Goal: Communication & Community: Answer question/provide support

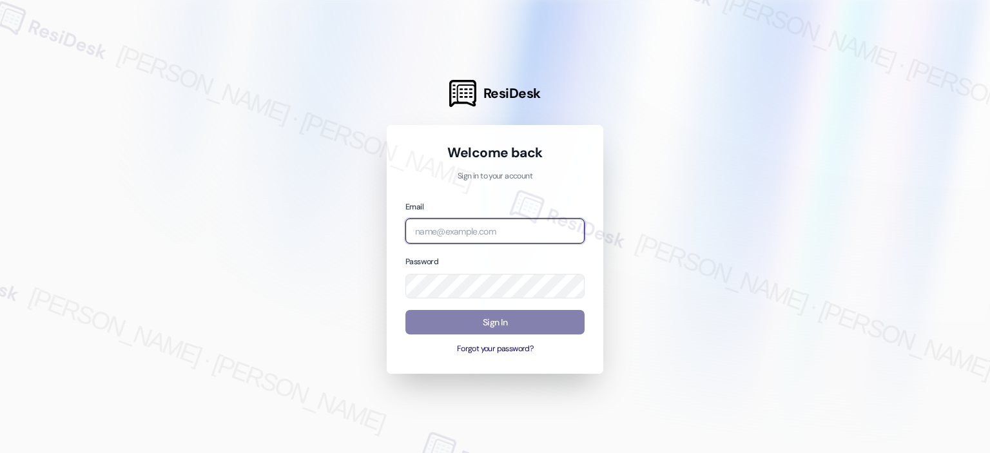
click at [457, 231] on input "email" at bounding box center [495, 231] width 179 height 25
click at [0, 453] on com-1password-button at bounding box center [0, 453] width 0 height 0
click at [491, 230] on input "email" at bounding box center [495, 231] width 179 height 25
type input "elme"
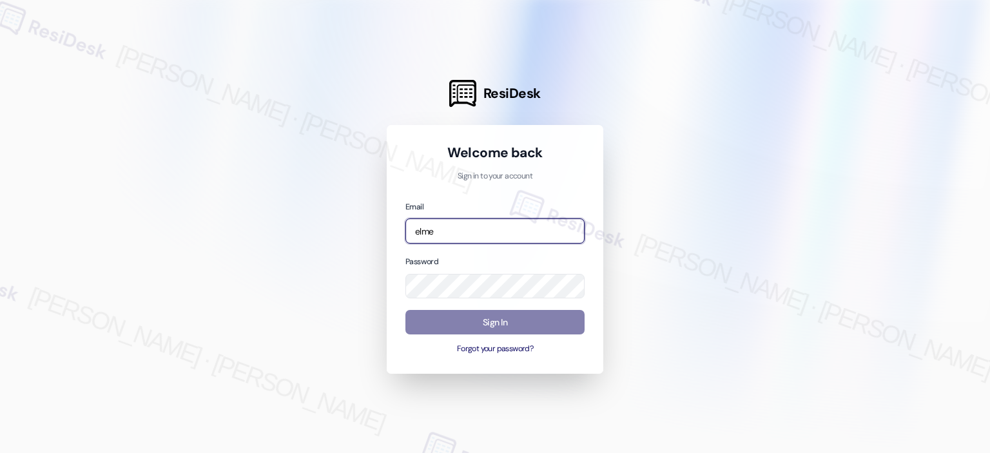
click at [0, 453] on com-1password-button at bounding box center [0, 453] width 0 height 0
click at [471, 239] on input "elme" at bounding box center [495, 231] width 179 height 25
drag, startPoint x: 474, startPoint y: 237, endPoint x: 361, endPoint y: 221, distance: 113.9
click at [360, 226] on div "ResiDesk Welcome back Sign in to your account Email elme Password Sign In Forgo…" at bounding box center [495, 226] width 990 height 453
type input "elme"
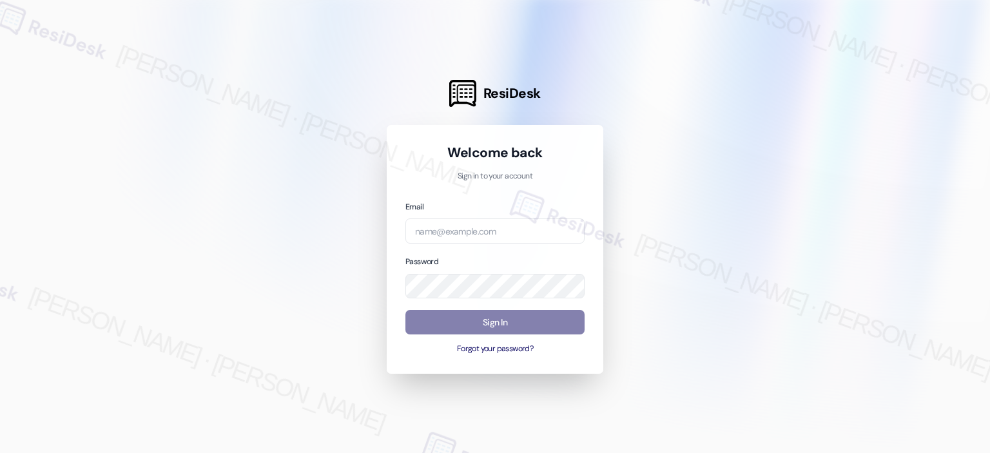
click at [463, 244] on div "Email Password Sign In Forgot your password?" at bounding box center [495, 277] width 179 height 155
click at [469, 229] on input "email" at bounding box center [495, 231] width 179 height 25
paste input "automated-surveys-elme-jeanne.fernandez@elme.com"
type input "automated-surveys-elme-jeanne.fernandez@elme.com"
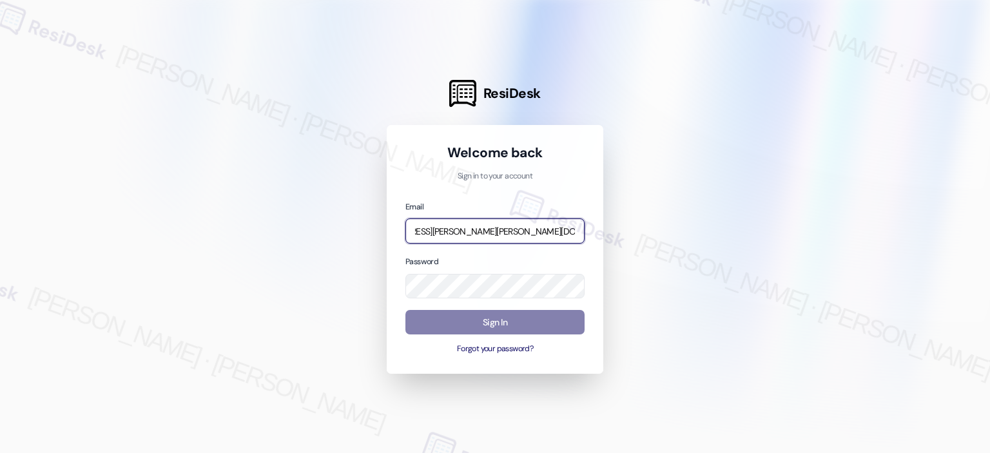
scroll to position [0, 0]
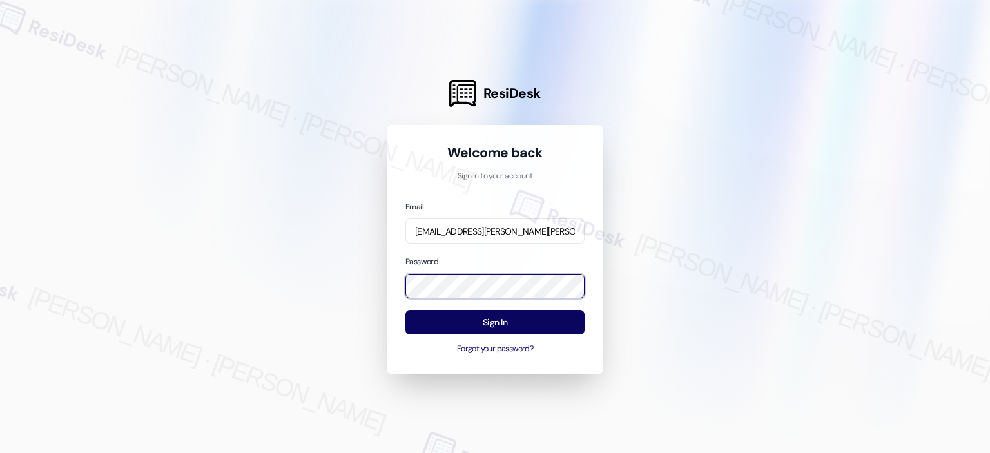
click at [349, 286] on div "ResiDesk Welcome back Sign in to your account Email automated-surveys-elme-jean…" at bounding box center [495, 226] width 990 height 453
click at [640, 272] on div at bounding box center [495, 226] width 990 height 453
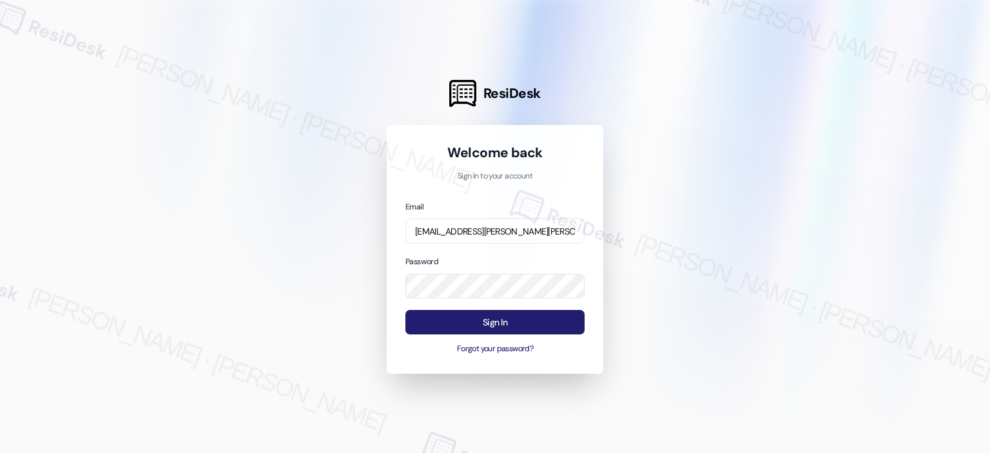
click at [542, 317] on button "Sign In" at bounding box center [495, 322] width 179 height 25
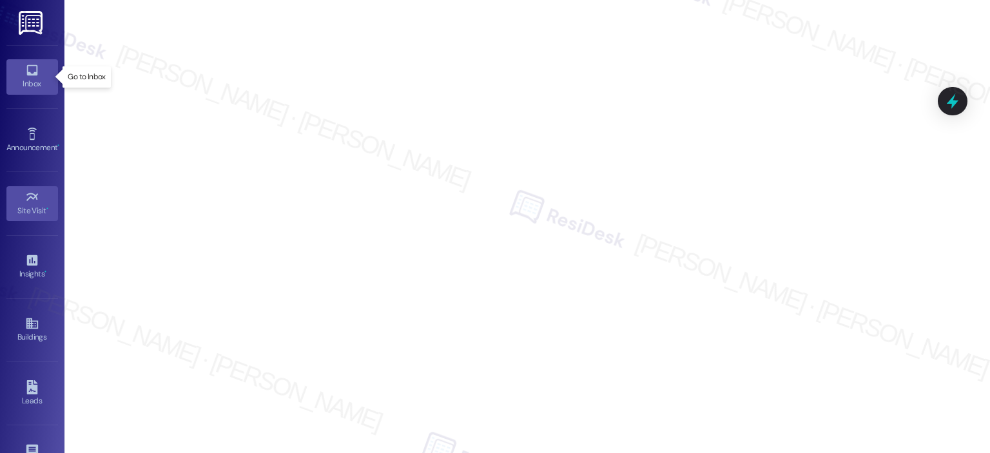
click at [39, 80] on div "Inbox" at bounding box center [32, 83] width 64 height 13
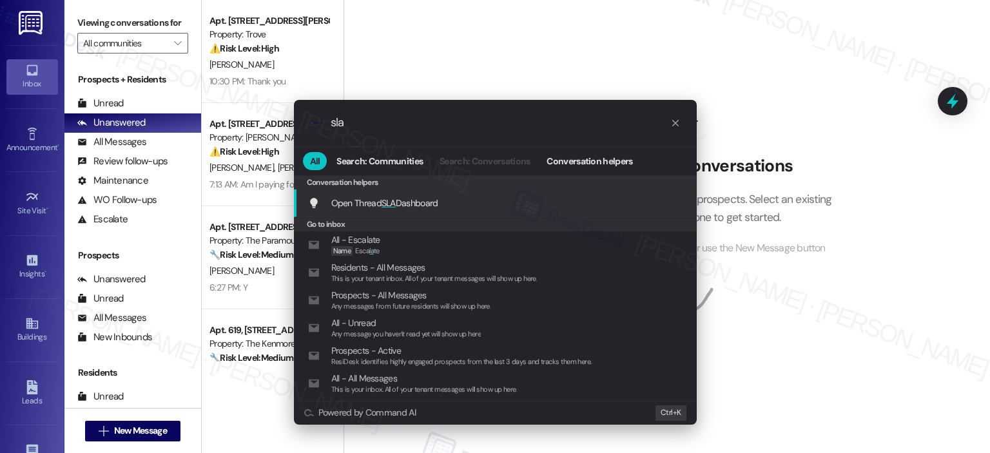
type input "sla"
click at [449, 200] on div "Open Thread SLA Dashboard Add shortcut" at bounding box center [496, 203] width 377 height 14
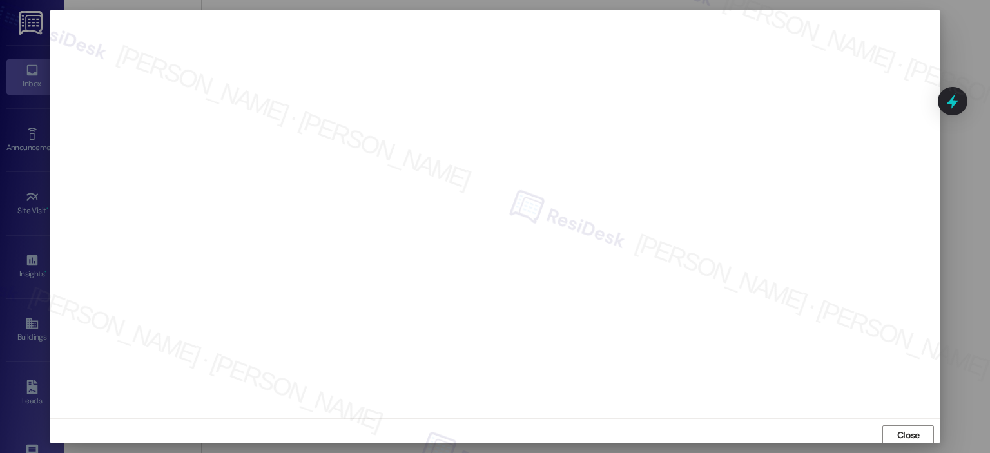
scroll to position [3, 0]
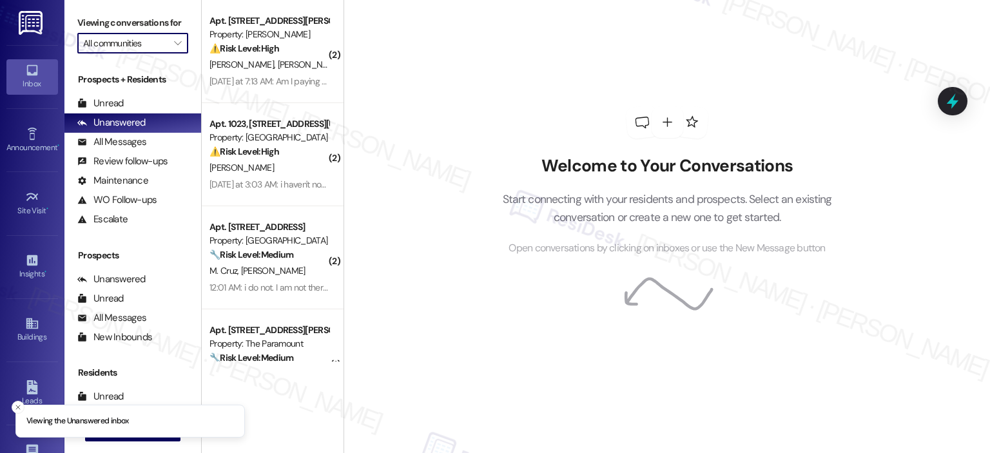
click at [153, 43] on input "All communities" at bounding box center [125, 43] width 84 height 21
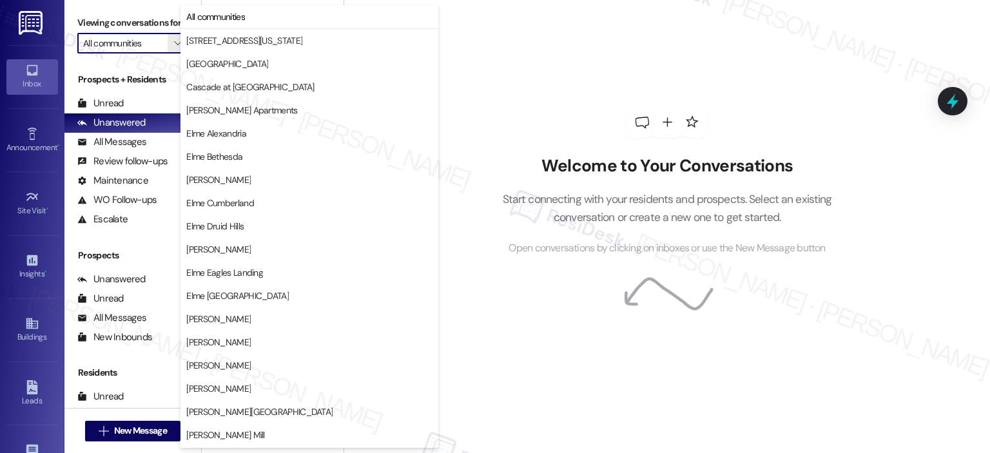
click at [592, 110] on div "Welcome to Your Conversations Start connecting with your residents and prospect…" at bounding box center [667, 181] width 387 height 362
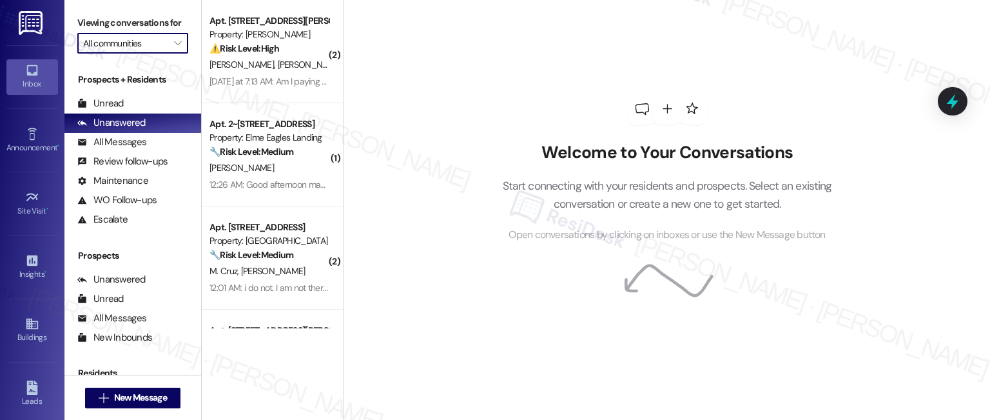
click at [147, 43] on input "All communities" at bounding box center [125, 43] width 84 height 21
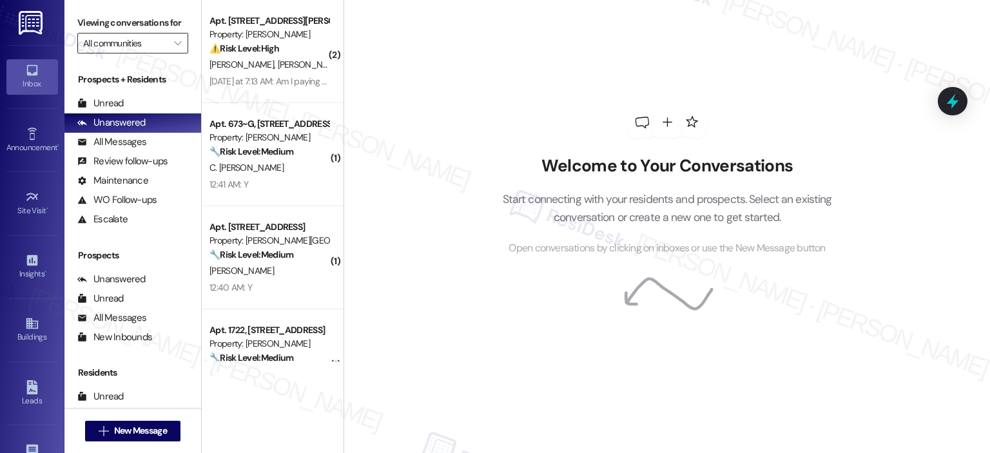
click at [123, 35] on input "All communities" at bounding box center [125, 43] width 84 height 21
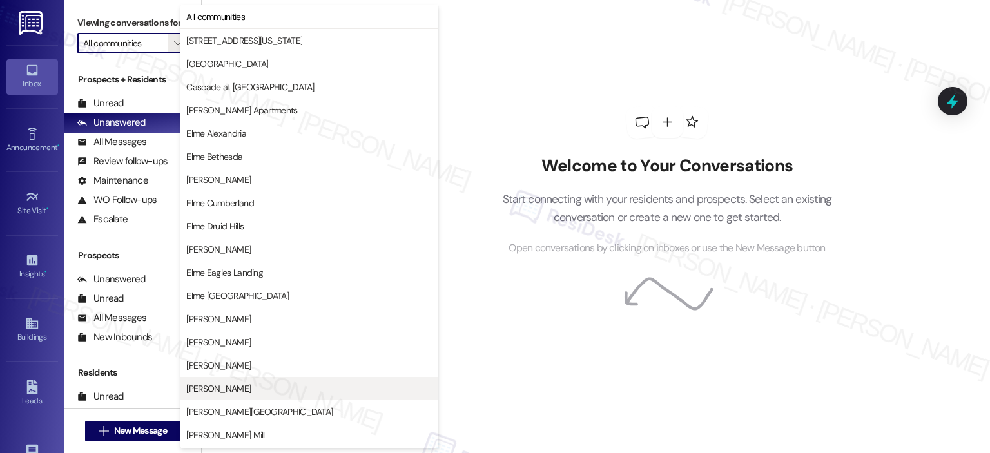
click at [288, 382] on span "[PERSON_NAME]" at bounding box center [309, 388] width 246 height 13
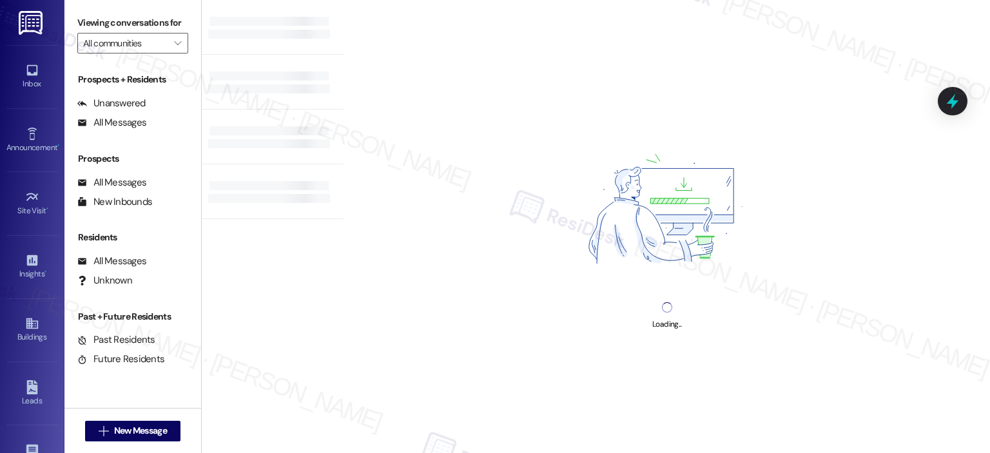
type input "[PERSON_NAME]"
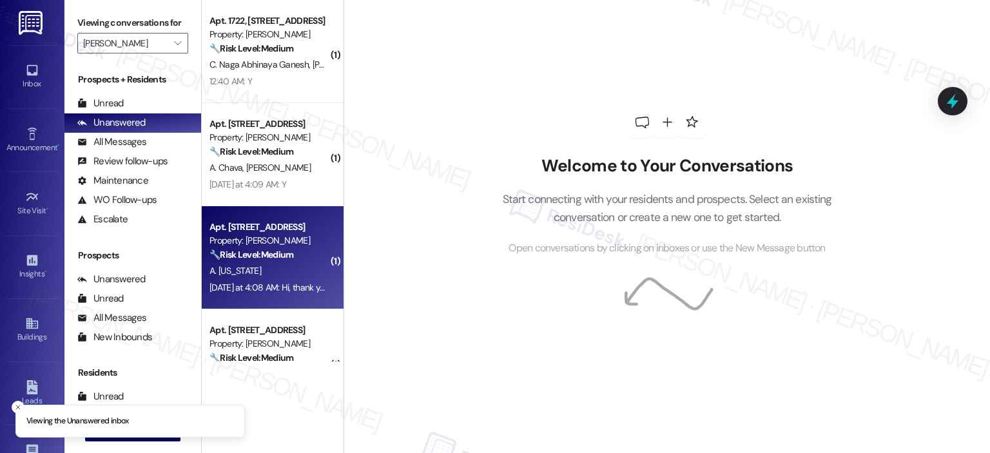
scroll to position [670, 0]
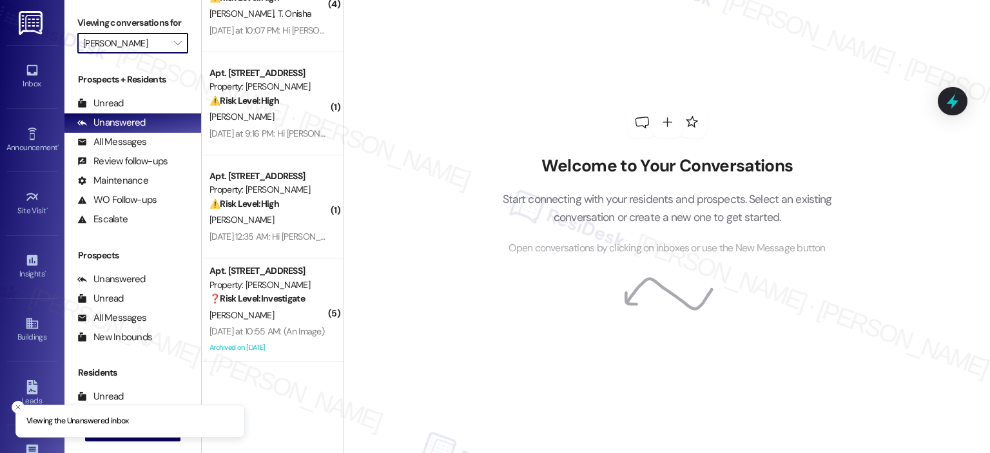
click at [131, 42] on input "[PERSON_NAME]" at bounding box center [125, 43] width 84 height 21
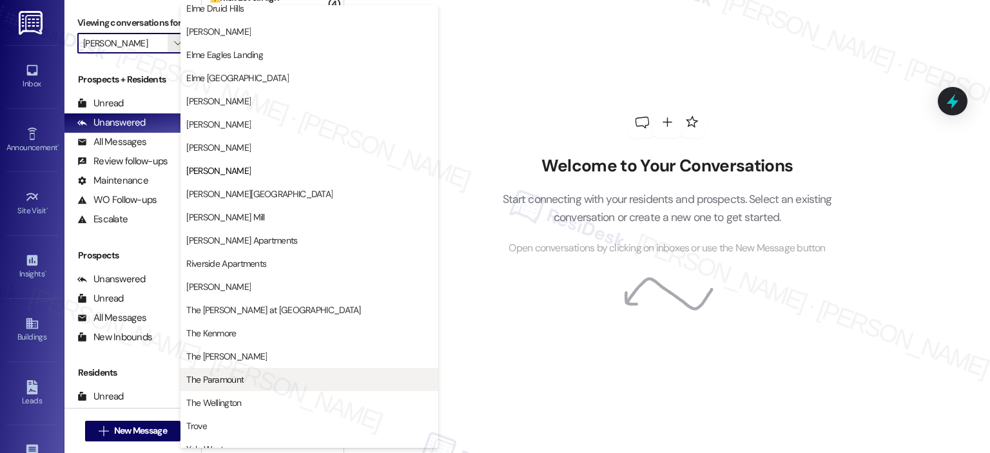
scroll to position [230, 0]
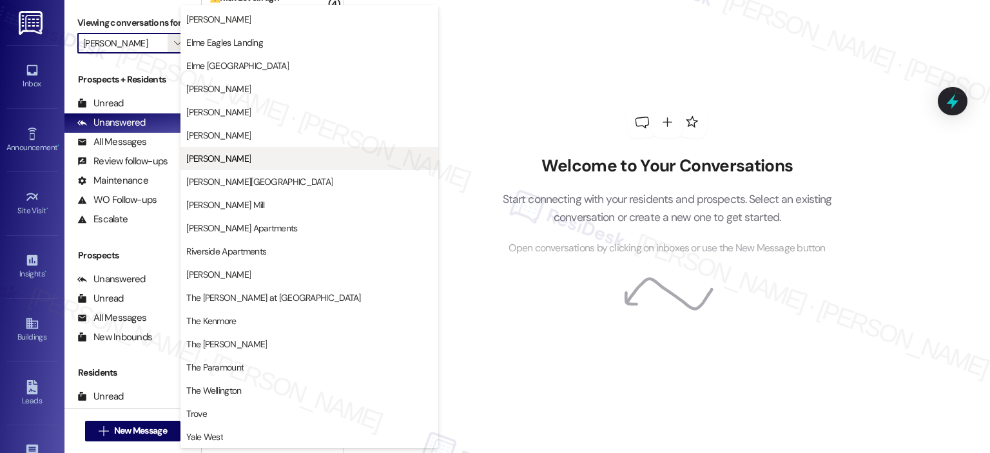
click at [246, 162] on span "[PERSON_NAME]" at bounding box center [309, 158] width 246 height 13
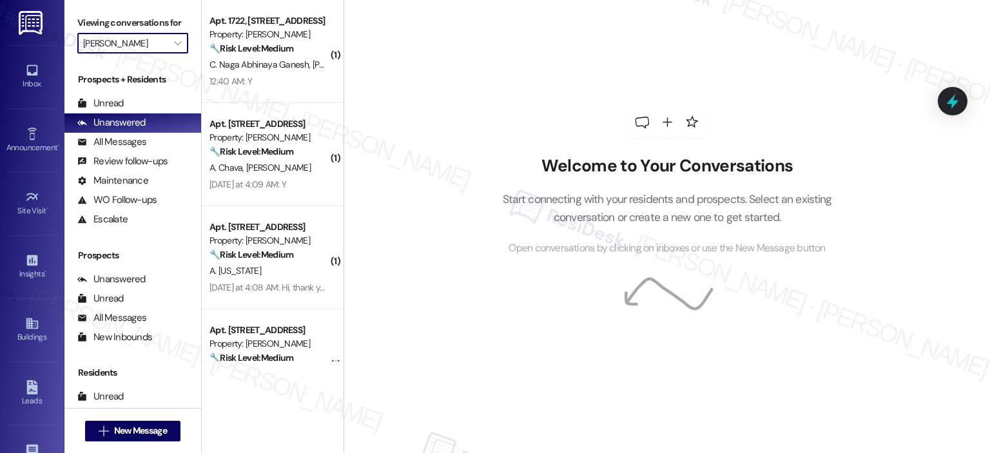
scroll to position [670, 0]
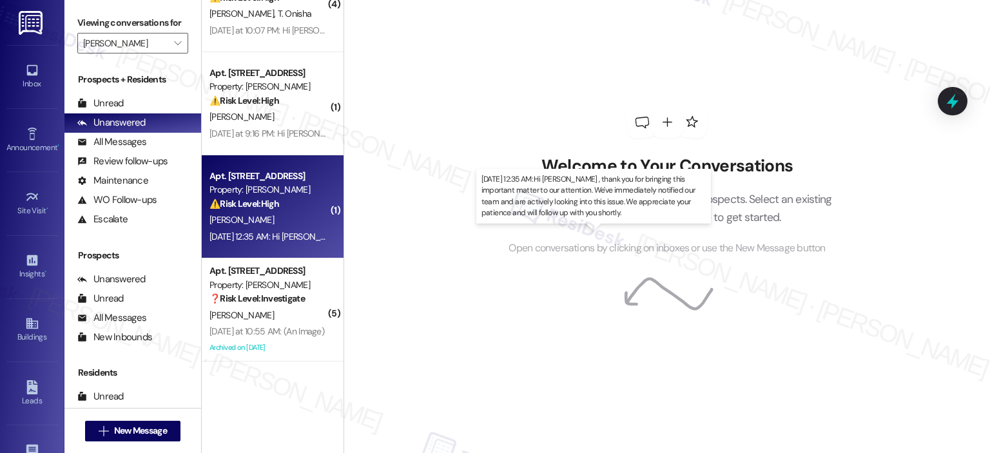
click at [265, 239] on div "Sep 09, 2025 at 12:35 AM: Hi Peter , thank you for bringing this important matt…" at bounding box center [653, 237] width 886 height 12
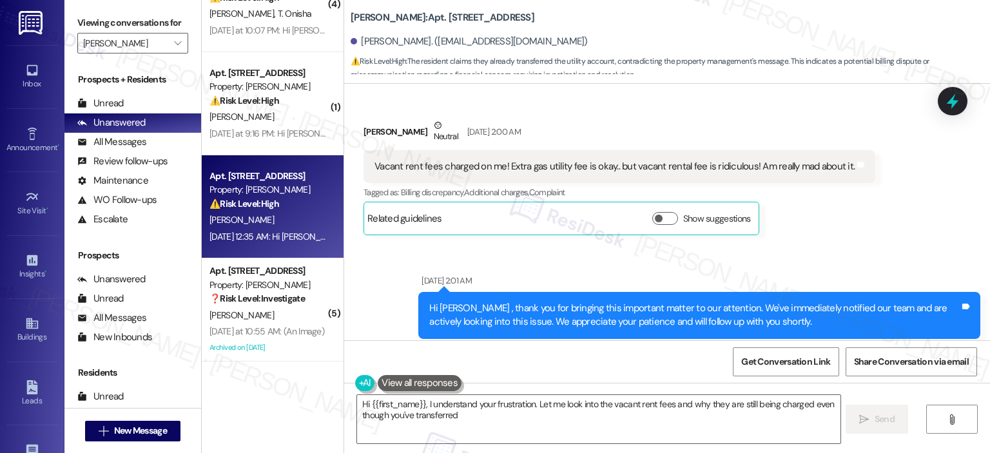
scroll to position [14114, 0]
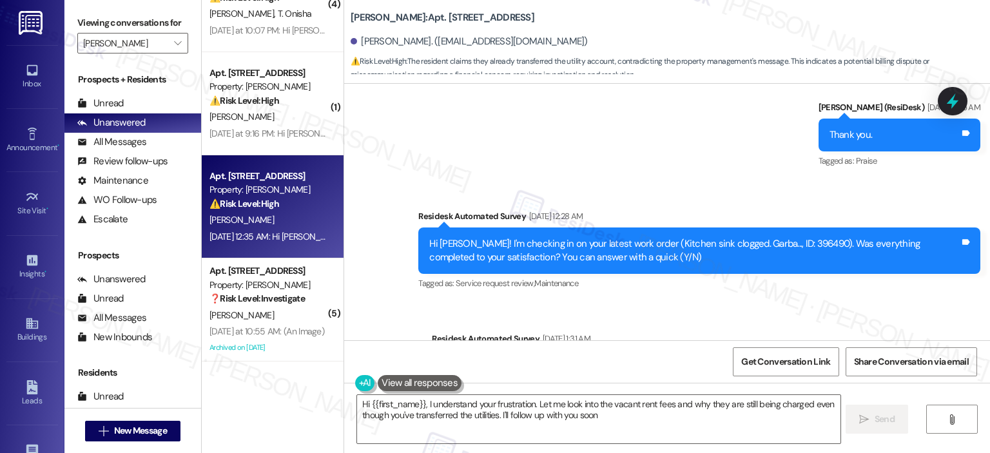
type textarea "Hi {{first_name}}, I understand your frustration. Let me look into the vacant r…"
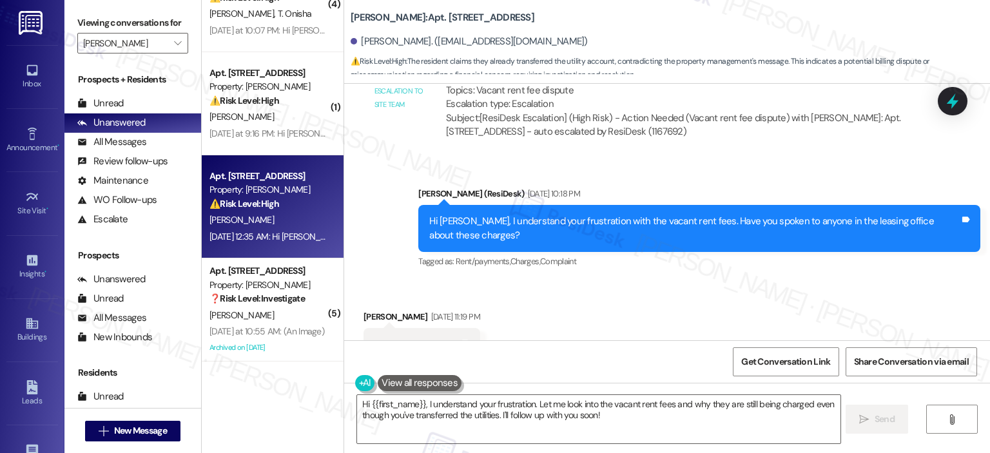
scroll to position [15127, 0]
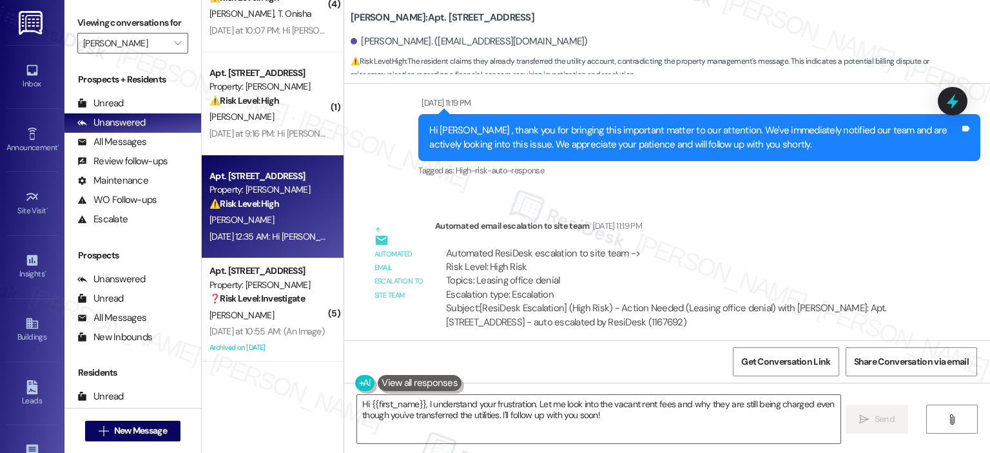
drag, startPoint x: 950, startPoint y: 5, endPoint x: 741, endPoint y: 196, distance: 283.4
click at [741, 247] on div "Automated ResiDesk escalation to site team -> Risk Level: High Risk Topics: Lea…" at bounding box center [680, 274] width 469 height 55
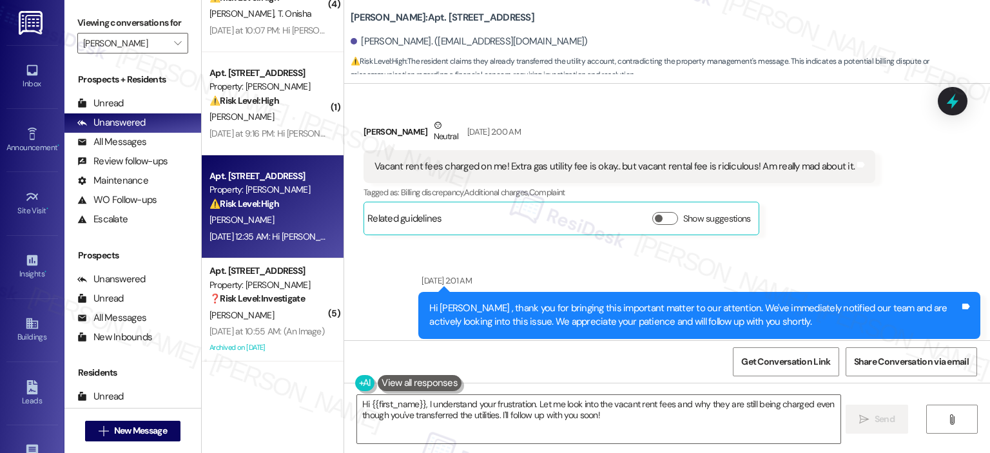
scroll to position [15081, 0]
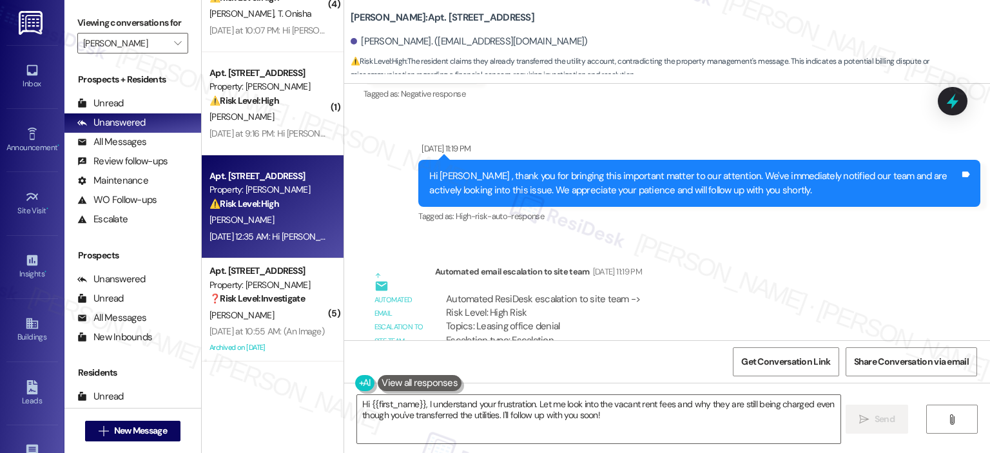
drag, startPoint x: 812, startPoint y: 39, endPoint x: 861, endPoint y: 35, distance: 48.5
click at [861, 35] on div "[PERSON_NAME]. ([EMAIL_ADDRESS][DOMAIN_NAME])" at bounding box center [671, 42] width 640 height 26
click at [779, 357] on span "Get Conversation Link" at bounding box center [785, 362] width 89 height 14
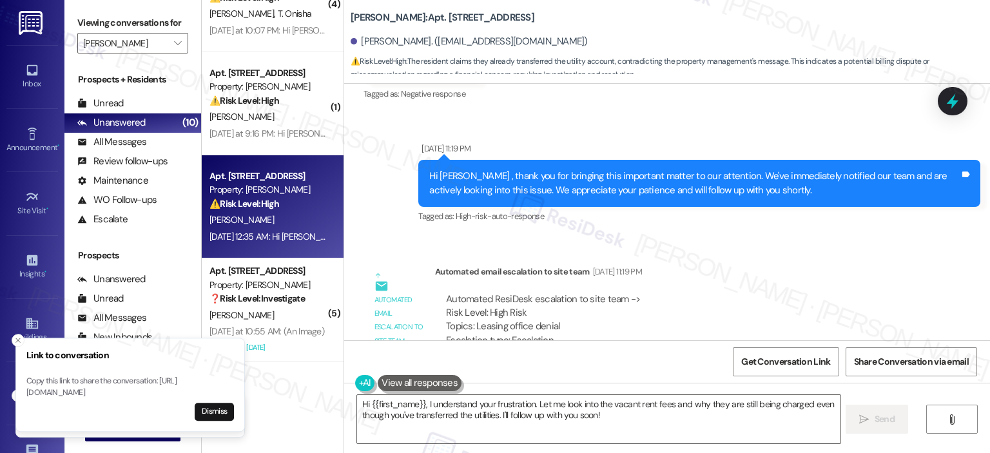
drag, startPoint x: 196, startPoint y: 402, endPoint x: 54, endPoint y: 370, distance: 145.9
click at [108, 386] on p "Copy this link to share the conversation: https://www.theresidesk.com/text/insi…" at bounding box center [130, 387] width 208 height 23
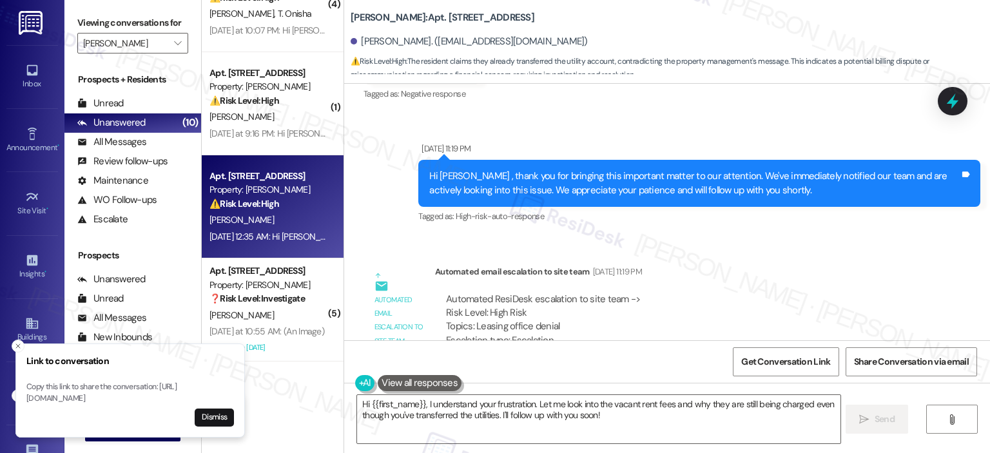
drag, startPoint x: 28, startPoint y: 387, endPoint x: 193, endPoint y: 399, distance: 164.8
click at [193, 399] on p "Copy this link to share the conversation: https://www.theresidesk.com/text/insi…" at bounding box center [130, 393] width 208 height 23
copy p "https://www.theresidesk.com/text/insights-conversations/1167692/share-conversat…"
click at [191, 393] on p "Copy this link to share the conversation: https://www.theresidesk.com/text/insi…" at bounding box center [130, 393] width 208 height 23
drag, startPoint x: 163, startPoint y: 389, endPoint x: 257, endPoint y: 375, distance: 94.5
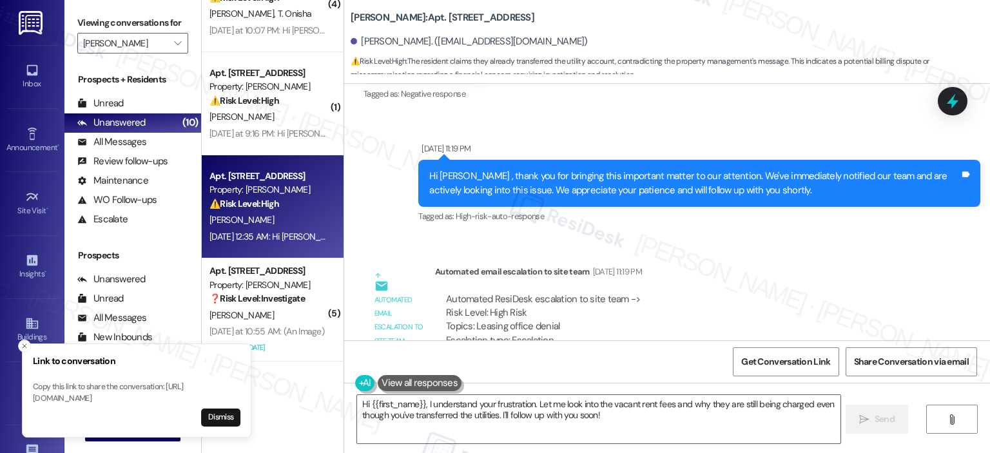
click at [240, 382] on p "Copy this link to share the conversation: https://www.theresidesk.com/text/insi…" at bounding box center [137, 393] width 208 height 23
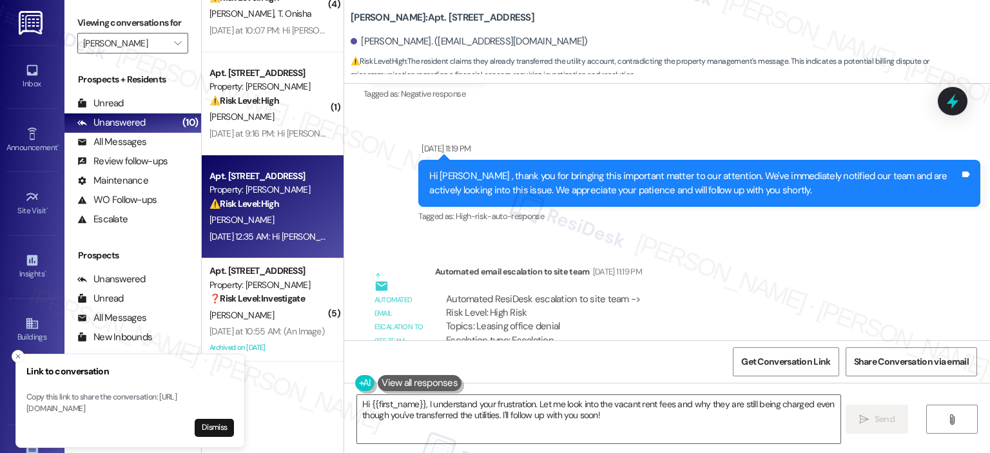
drag, startPoint x: 24, startPoint y: 384, endPoint x: 157, endPoint y: 395, distance: 132.6
click at [157, 395] on li "Link to conversation Copy this link to share the conversation: https://www.ther…" at bounding box center [130, 401] width 230 height 94
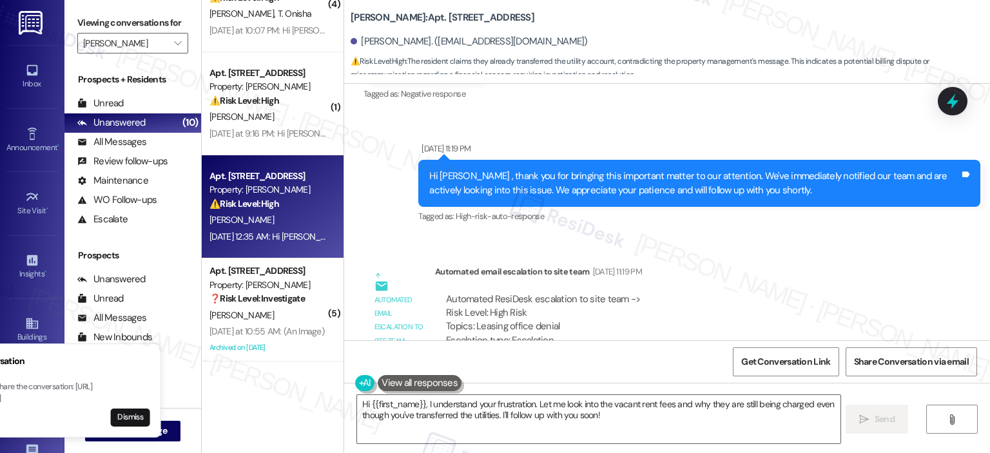
drag, startPoint x: 186, startPoint y: 397, endPoint x: 224, endPoint y: 386, distance: 39.6
click at [150, 386] on p "Copy this link to share the conversation: https://www.theresidesk.com/text/insi…" at bounding box center [47, 393] width 208 height 23
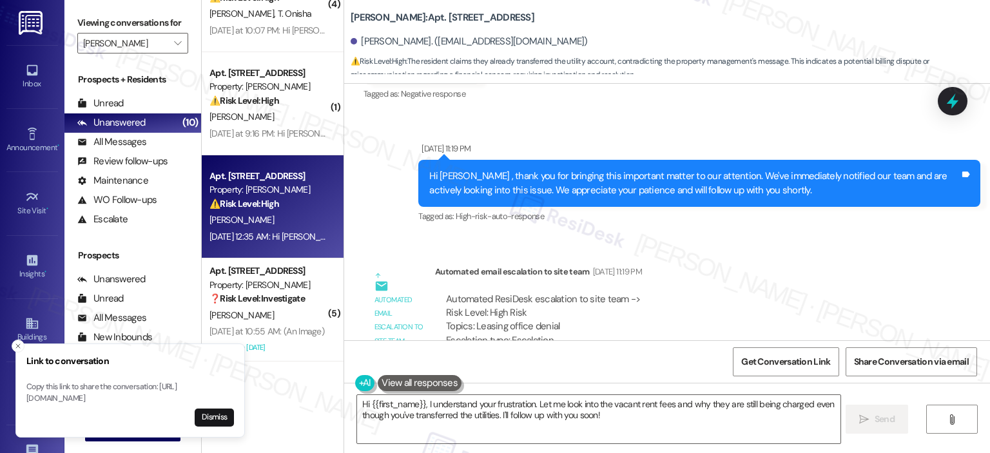
drag, startPoint x: 27, startPoint y: 386, endPoint x: 201, endPoint y: 394, distance: 174.2
click at [201, 394] on p "Copy this link to share the conversation: https://www.theresidesk.com/text/insi…" at bounding box center [130, 393] width 208 height 23
copy p "https://www.theresidesk.com/text/insights-conversations/1167692/share-conversat…"
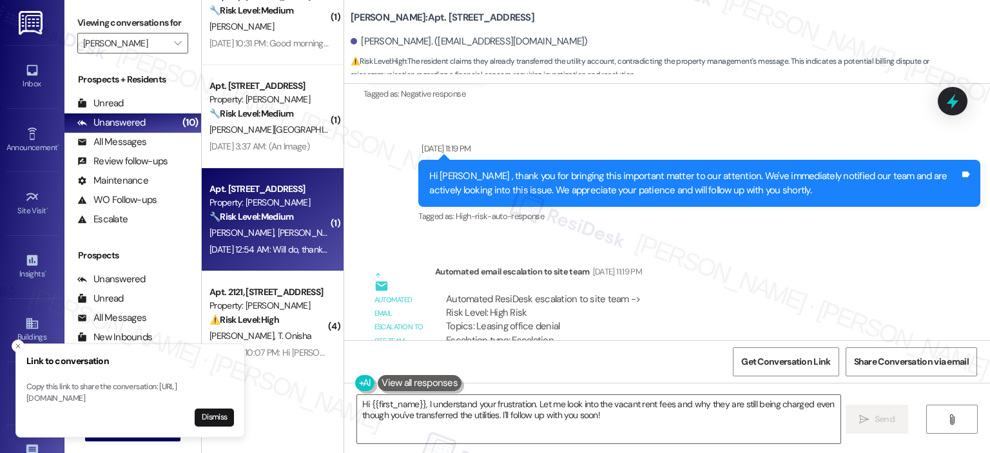
scroll to position [25, 0]
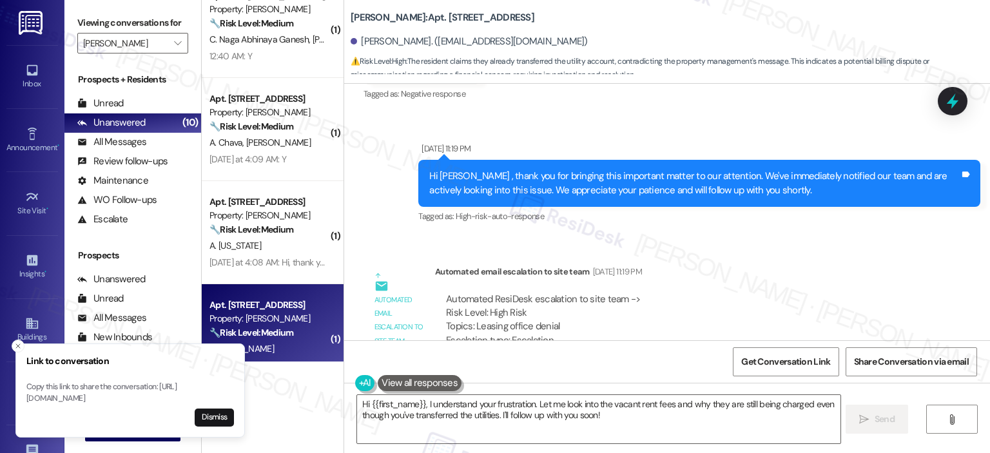
click at [259, 312] on div "Property: [PERSON_NAME]" at bounding box center [269, 319] width 119 height 14
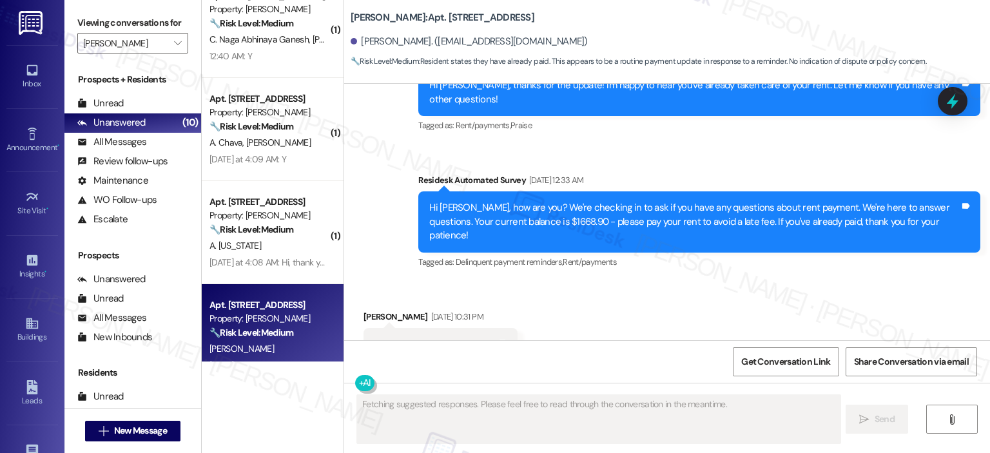
scroll to position [12523, 0]
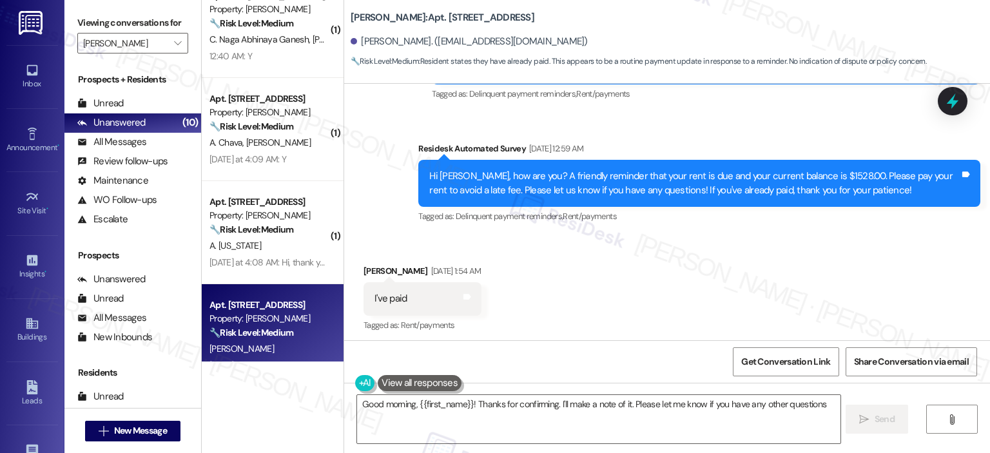
type textarea "Good morning, {{first_name}}! Thanks for confirming. I'll make a note of it. Pl…"
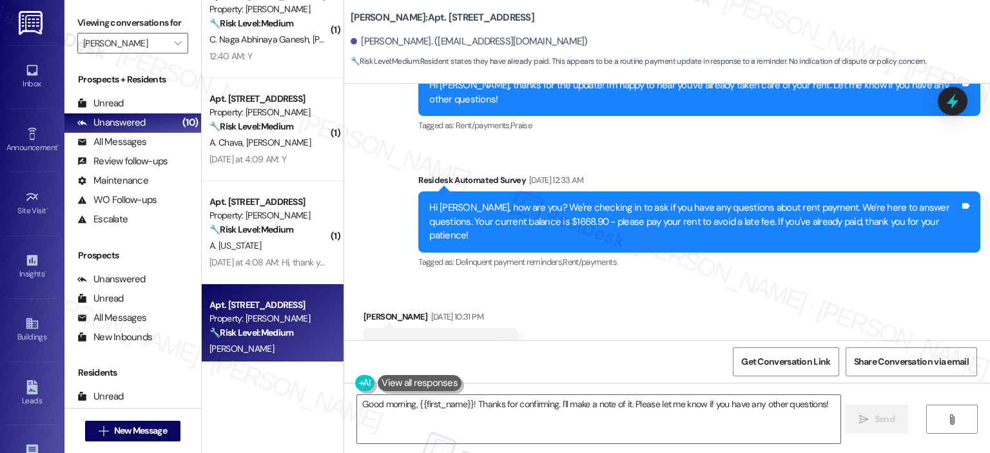
drag, startPoint x: 985, startPoint y: 335, endPoint x: 983, endPoint y: 320, distance: 15.1
click at [983, 320] on div "Survey, sent via SMS Residesk Automated Survey May 01, 2024 at 12:19 AM Hi Tony…" at bounding box center [667, 212] width 646 height 257
click at [776, 360] on span "Get Conversation Link" at bounding box center [785, 362] width 89 height 14
click at [760, 362] on span "Get Conversation Link" at bounding box center [785, 362] width 89 height 14
click at [816, 366] on span "Get Conversation Link" at bounding box center [785, 362] width 89 height 14
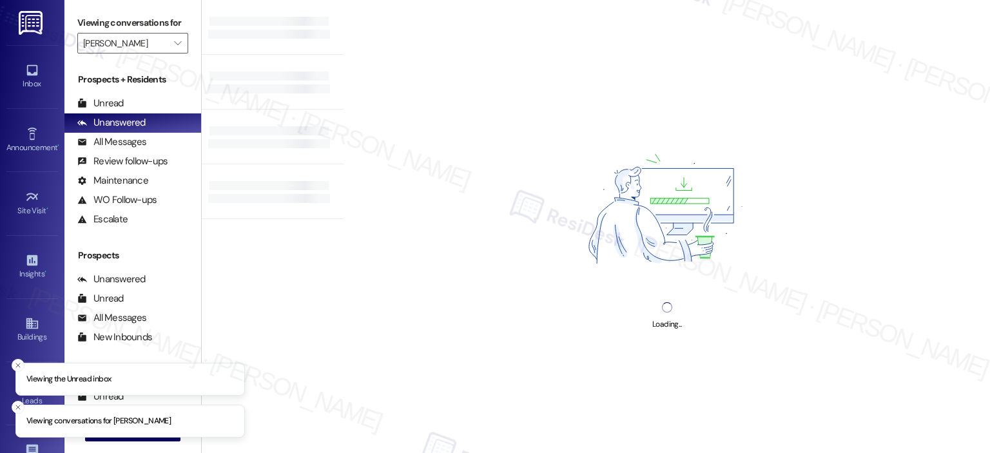
type input "[PERSON_NAME]"
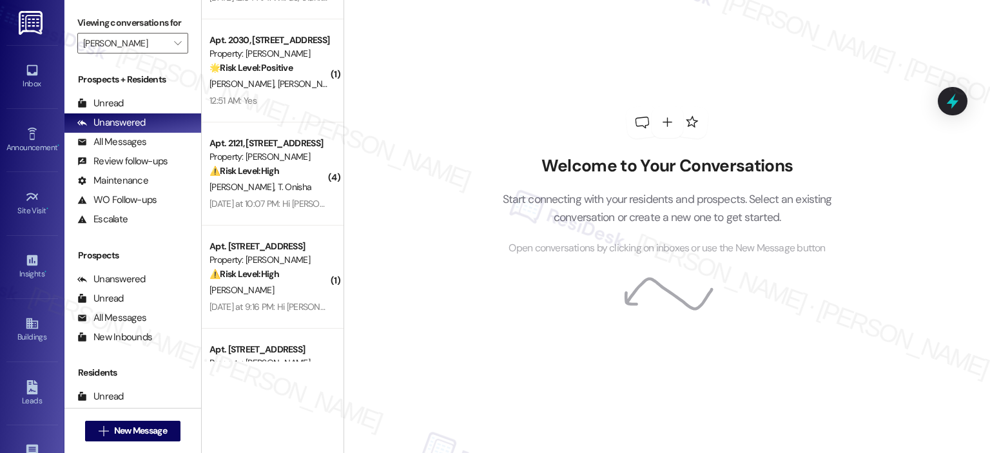
scroll to position [773, 0]
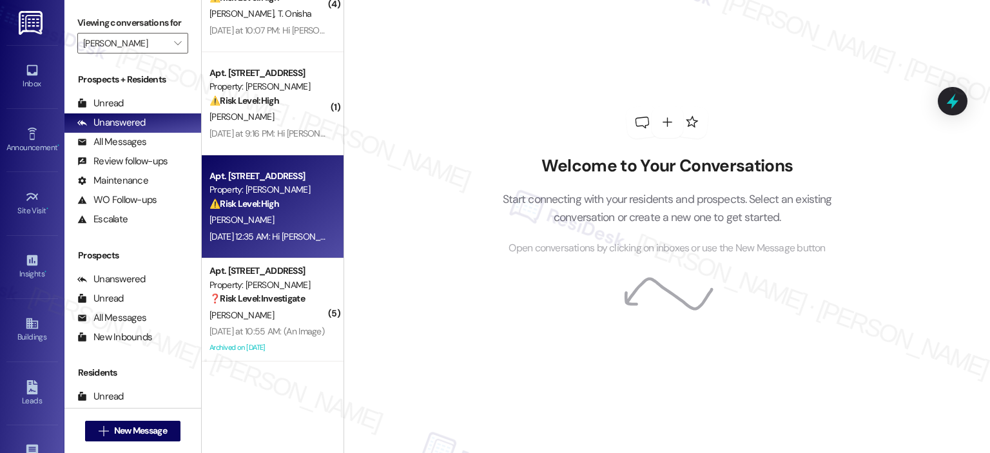
click at [290, 213] on div "[PERSON_NAME]" at bounding box center [269, 220] width 122 height 16
click at [256, 193] on div "Property: [PERSON_NAME]" at bounding box center [269, 190] width 119 height 14
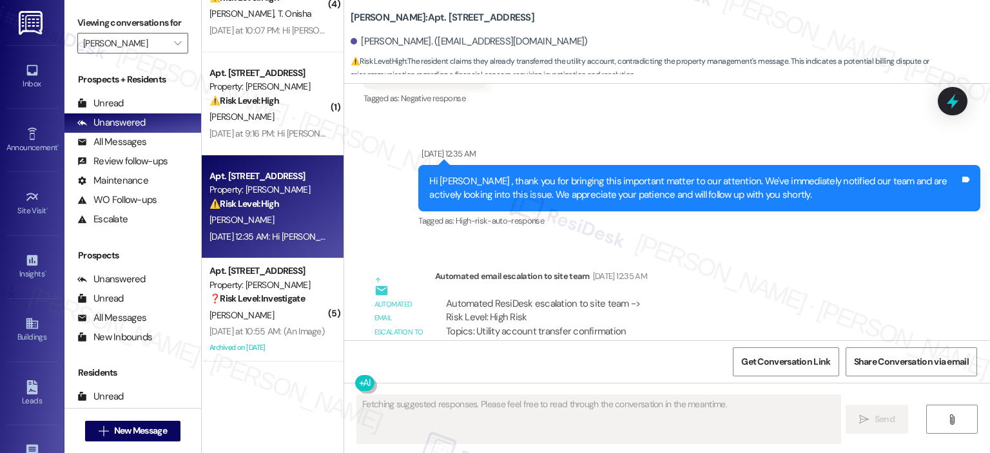
scroll to position [451, 0]
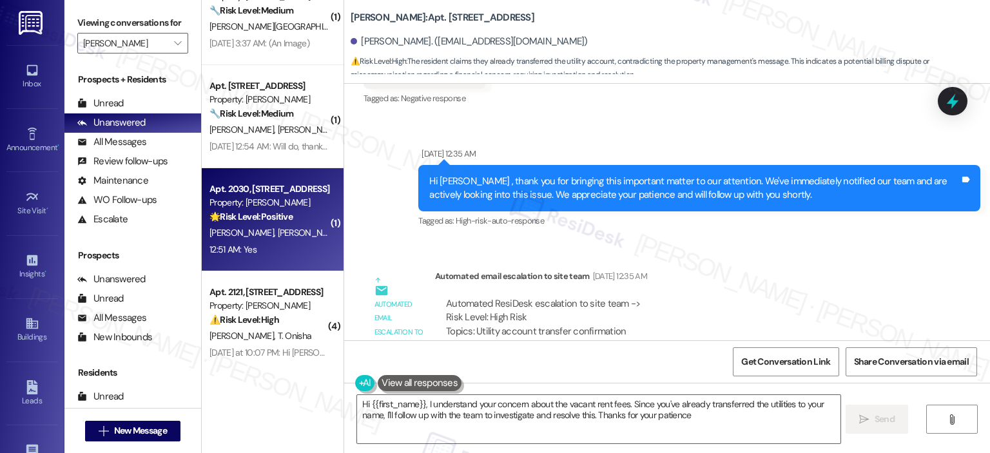
type textarea "Hi {{first_name}}, I understand your concern about the vacant rent fees. Since …"
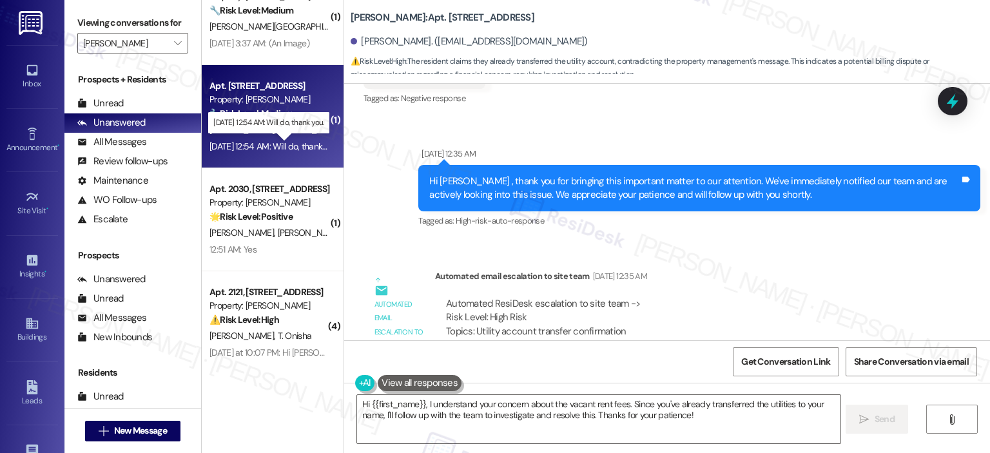
click at [286, 143] on div "[DATE] 12:54 AM: Will do, thank you. [DATE] 12:54 AM: Will do, thank you." at bounding box center [275, 147] width 130 height 12
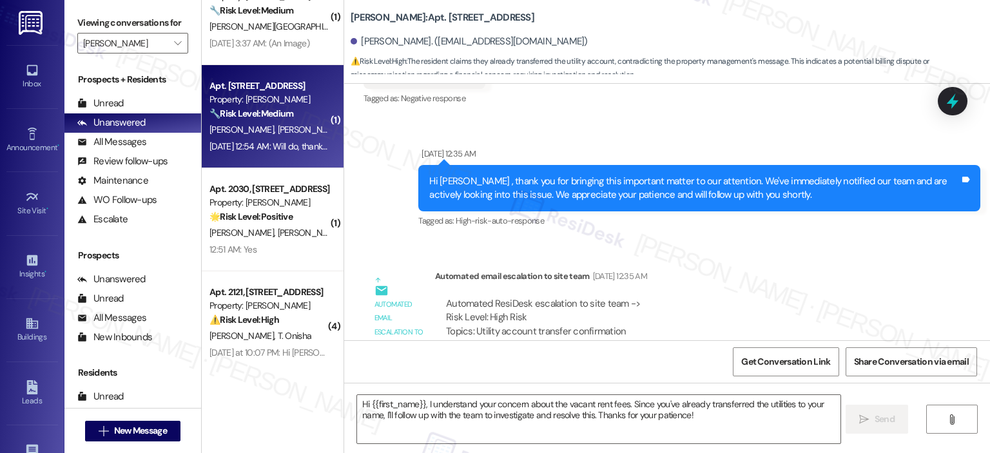
type textarea "Fetching suggested responses. Please feel free to read through the conversation…"
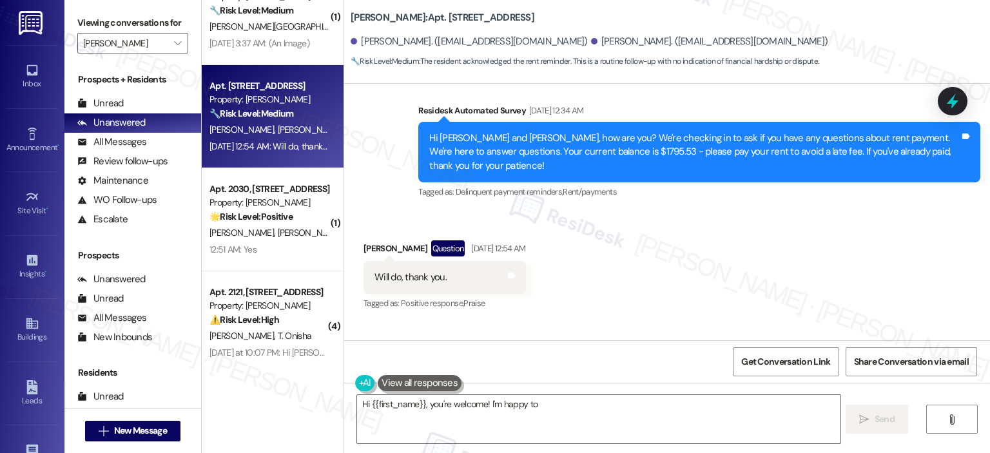
scroll to position [11229, 0]
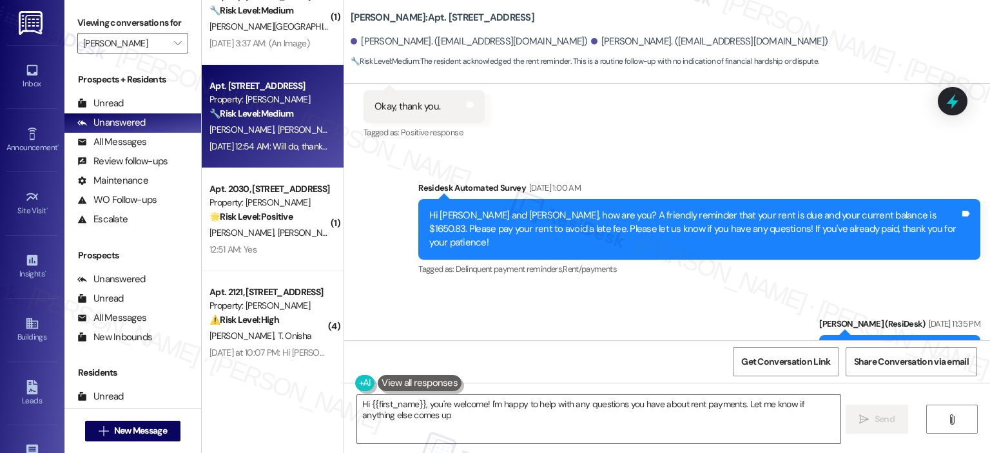
type textarea "Hi {{first_name}}, you're welcome! I'm happy to help with any questions you hav…"
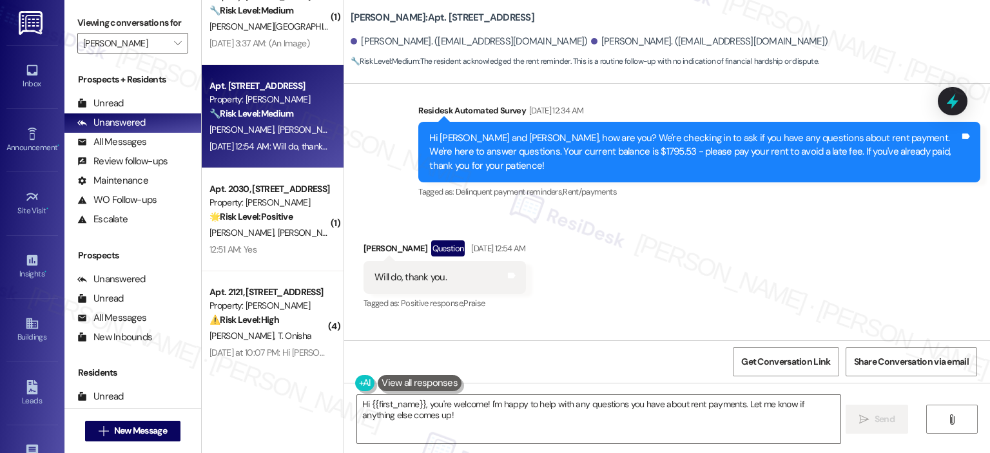
scroll to position [11454, 0]
